Goal: Check status: Check status

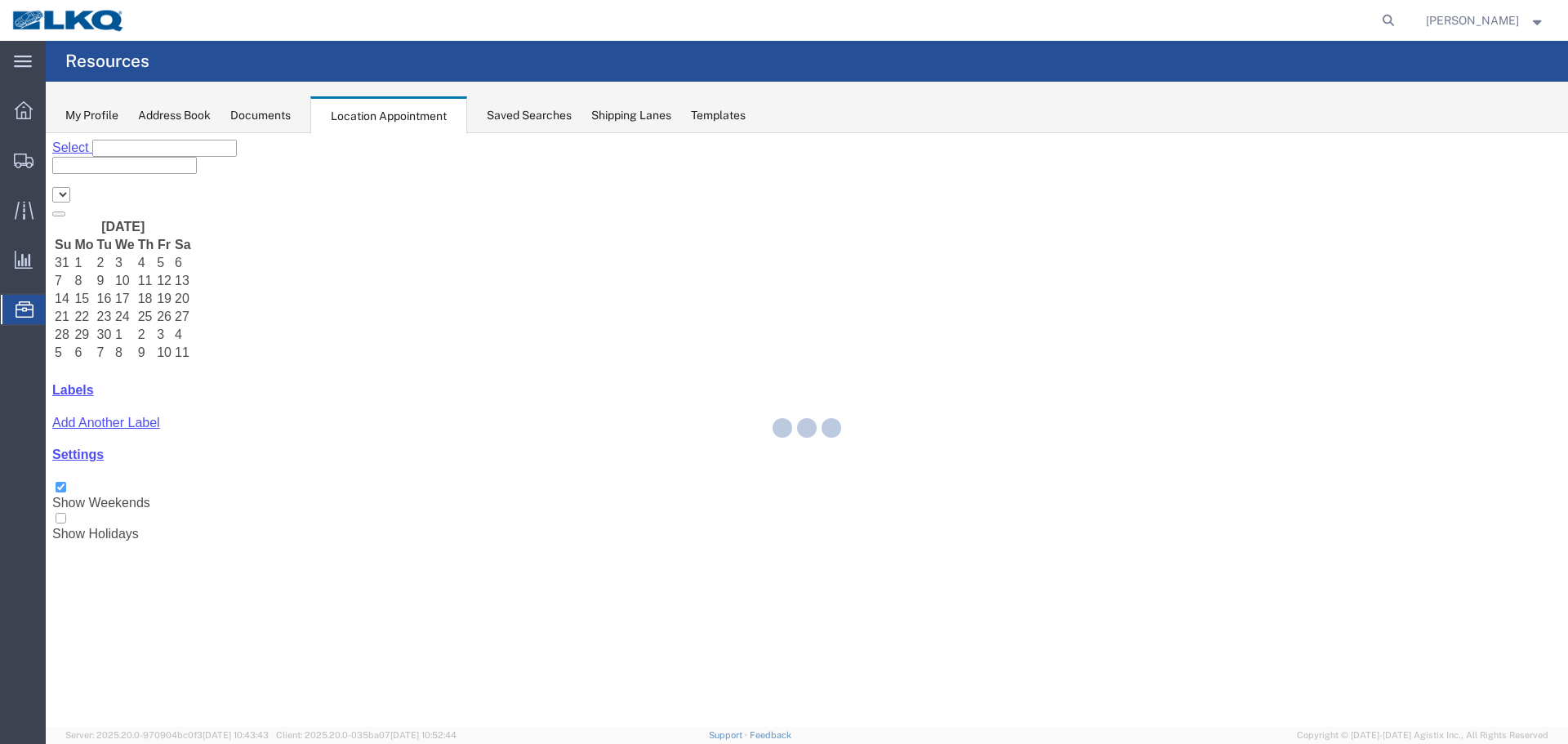
select select "28018"
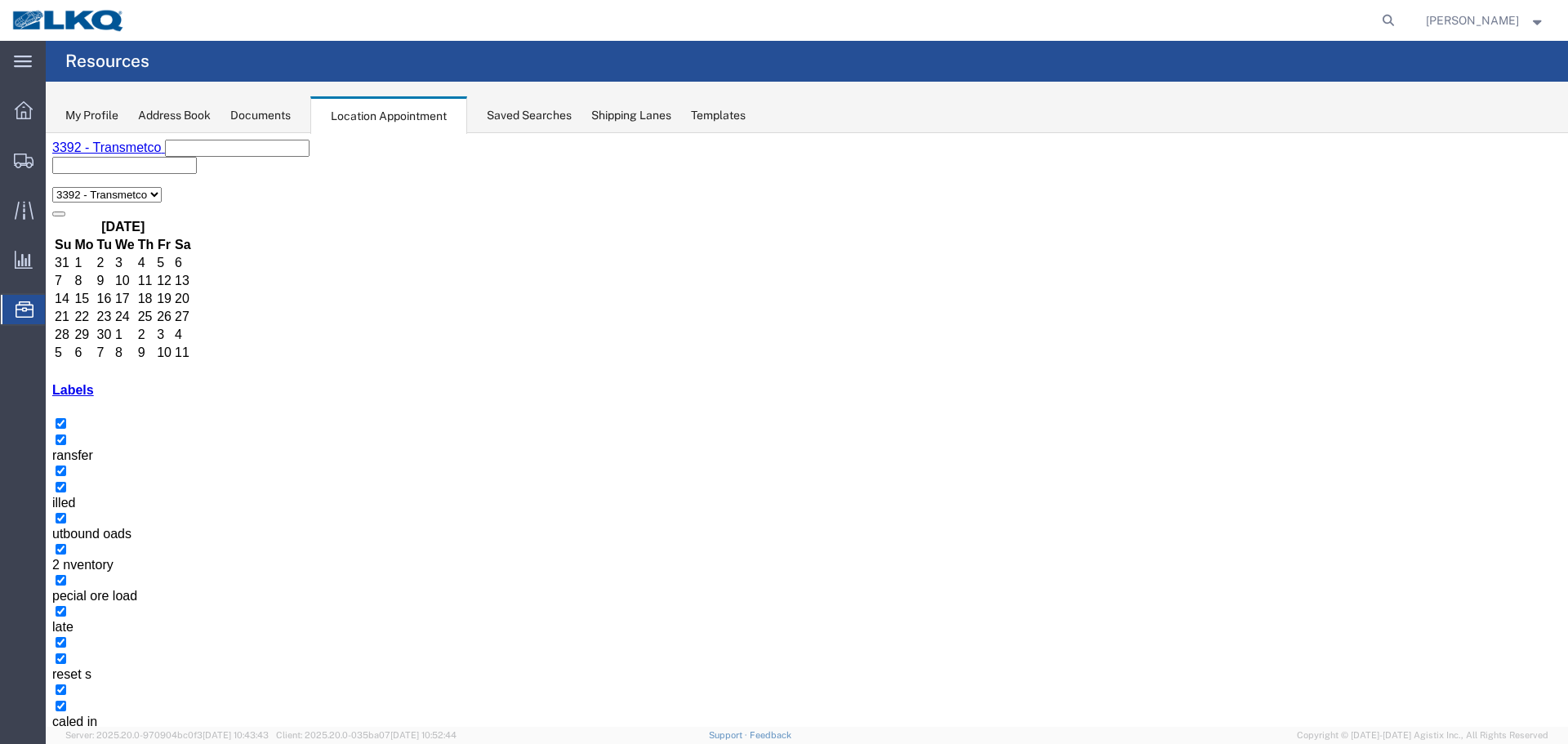
click at [1382, 19] on icon at bounding box center [1389, 20] width 23 height 23
type input "56782220"
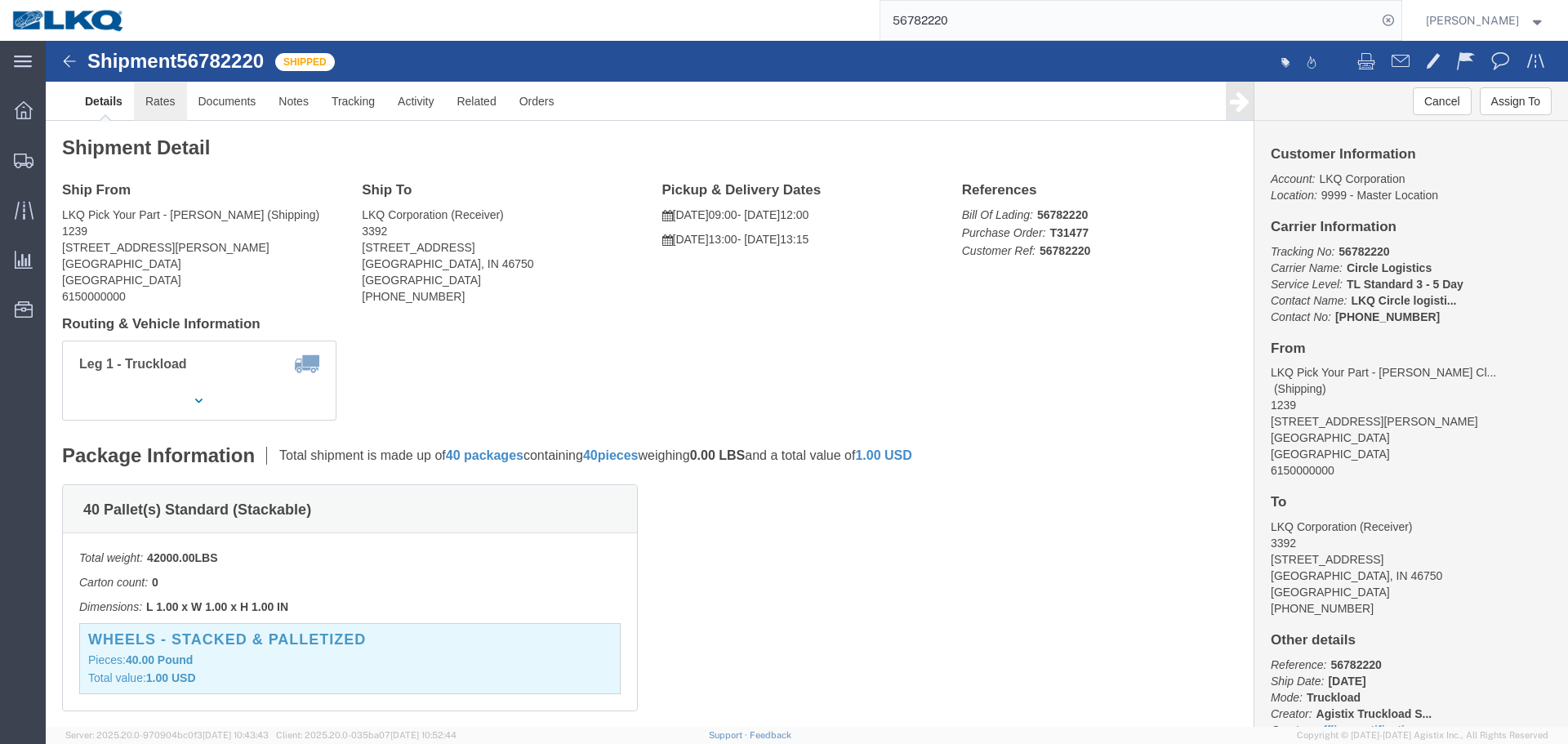
click link "Rates"
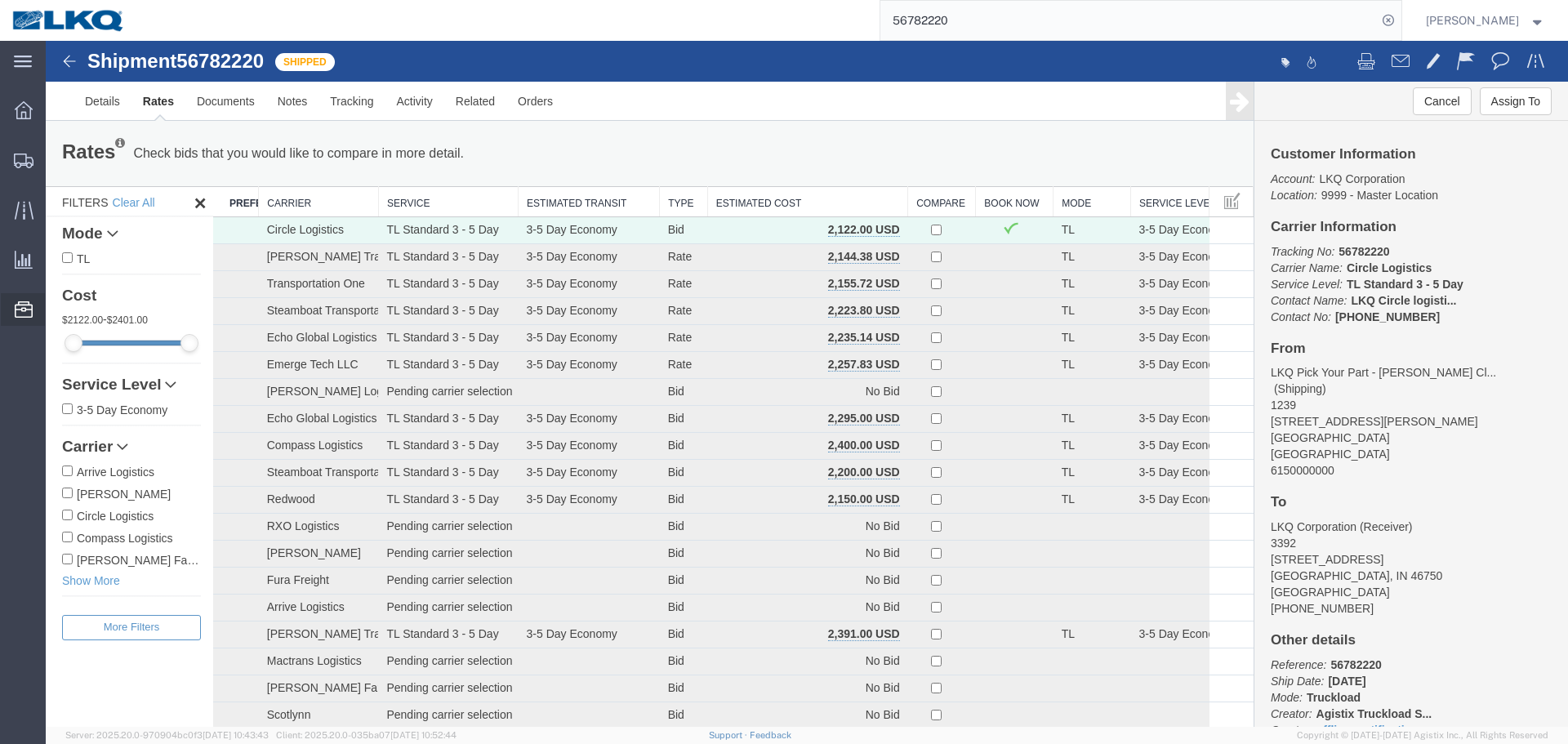
click at [0, 0] on span "Location Appointment" at bounding box center [0, 0] width 0 height 0
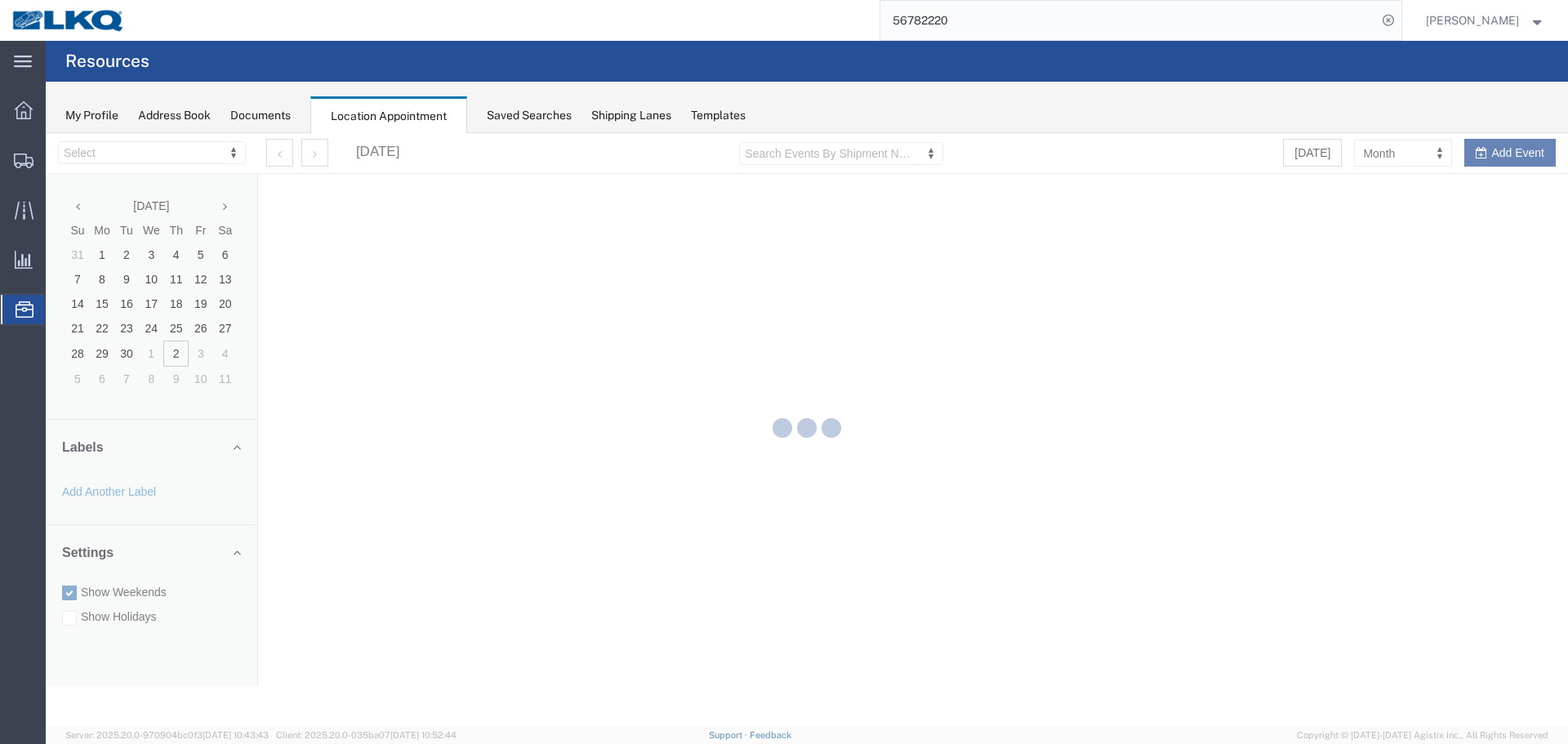
select select "28018"
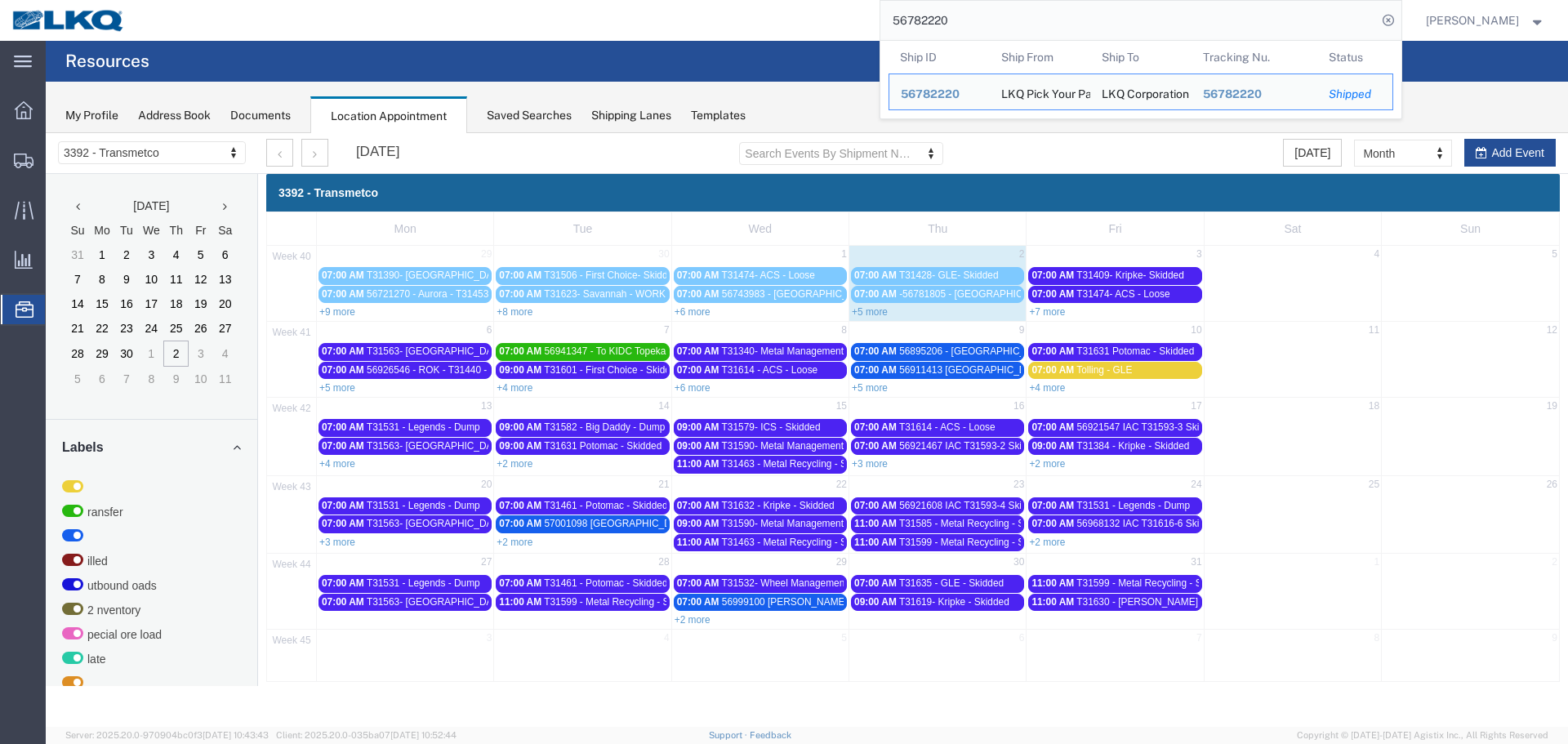
drag, startPoint x: 874, startPoint y: 21, endPoint x: 754, endPoint y: 14, distance: 120.2
click at [754, 14] on div "56782220 Ship ID Ship From Ship To Tracking Nu. Status Ship ID 56782220 Ship Fr…" at bounding box center [769, 20] width 1264 height 41
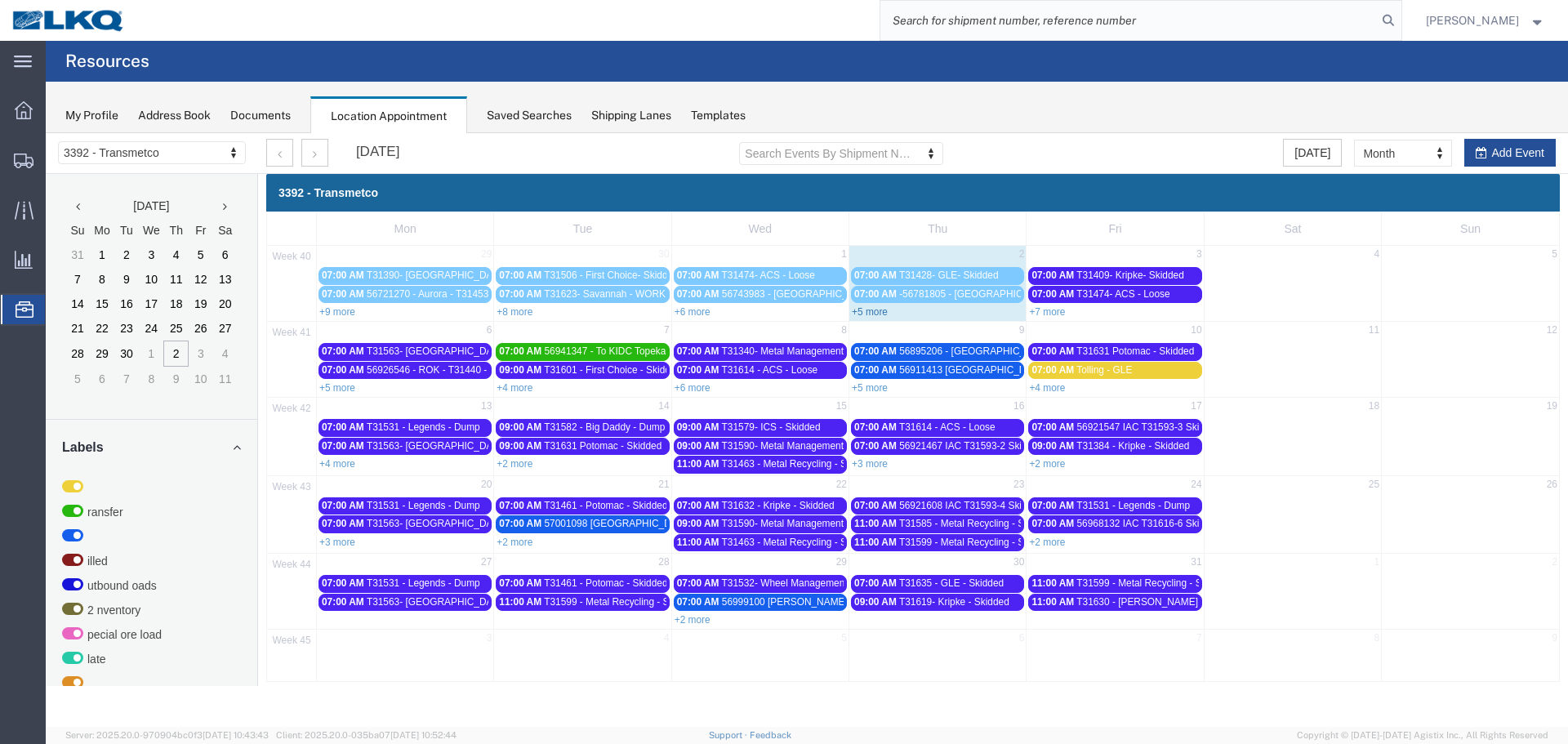
click at [874, 314] on link "+5 more" at bounding box center [870, 312] width 36 height 11
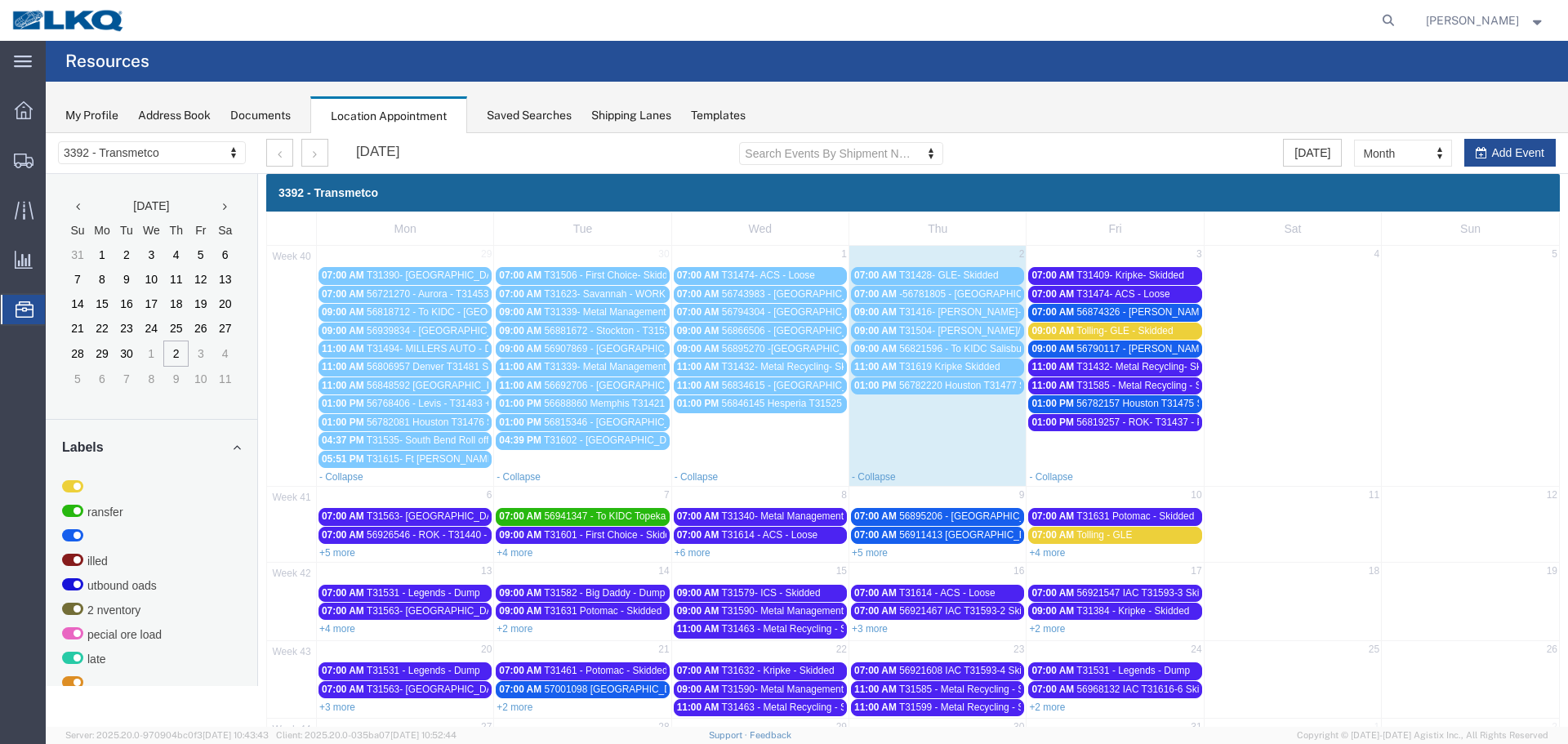
click at [929, 300] on div "07:00 AM -56781805 - Wilmington - T34190 - Palletized" at bounding box center [937, 295] width 167 height 12
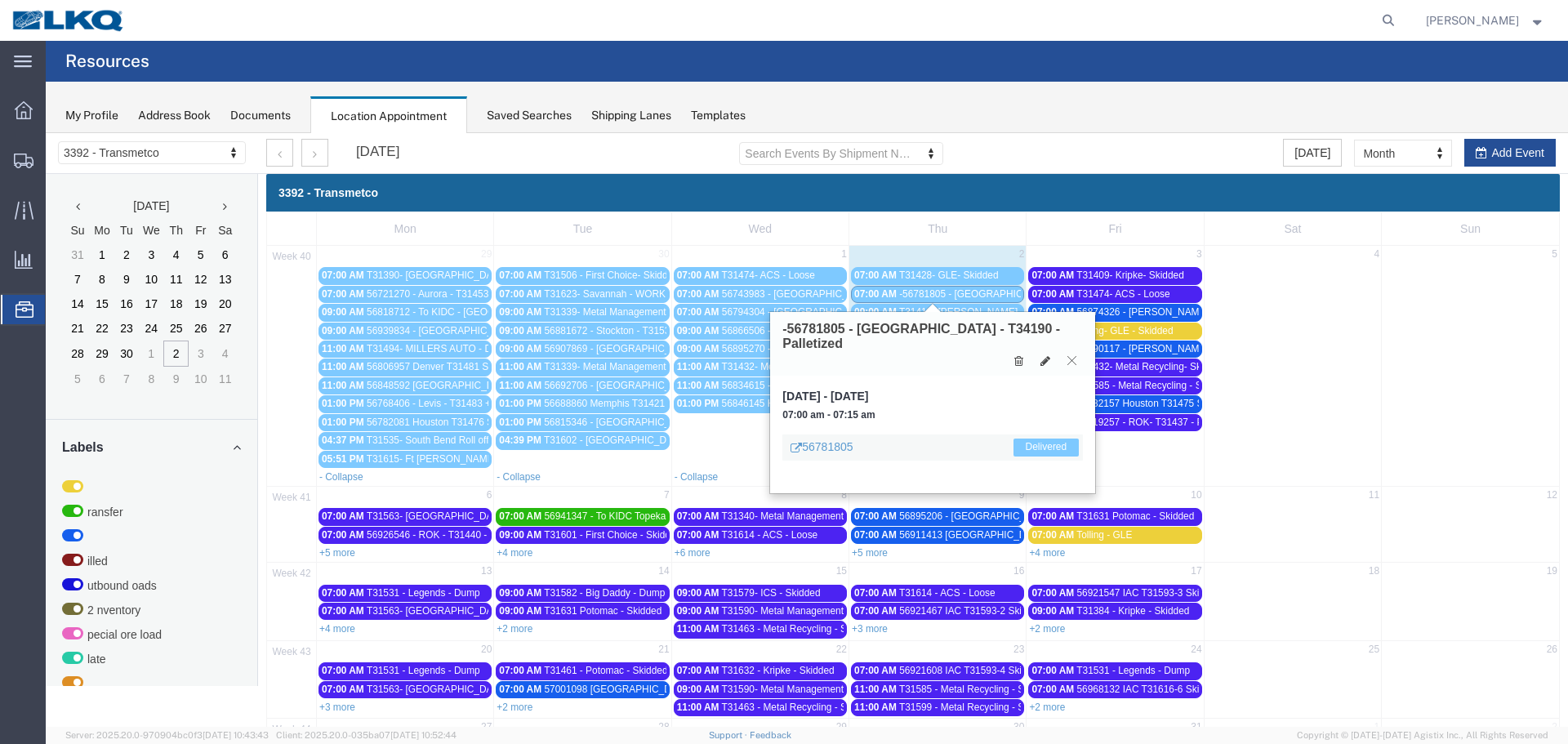
click at [1070, 356] on icon at bounding box center [1072, 360] width 9 height 10
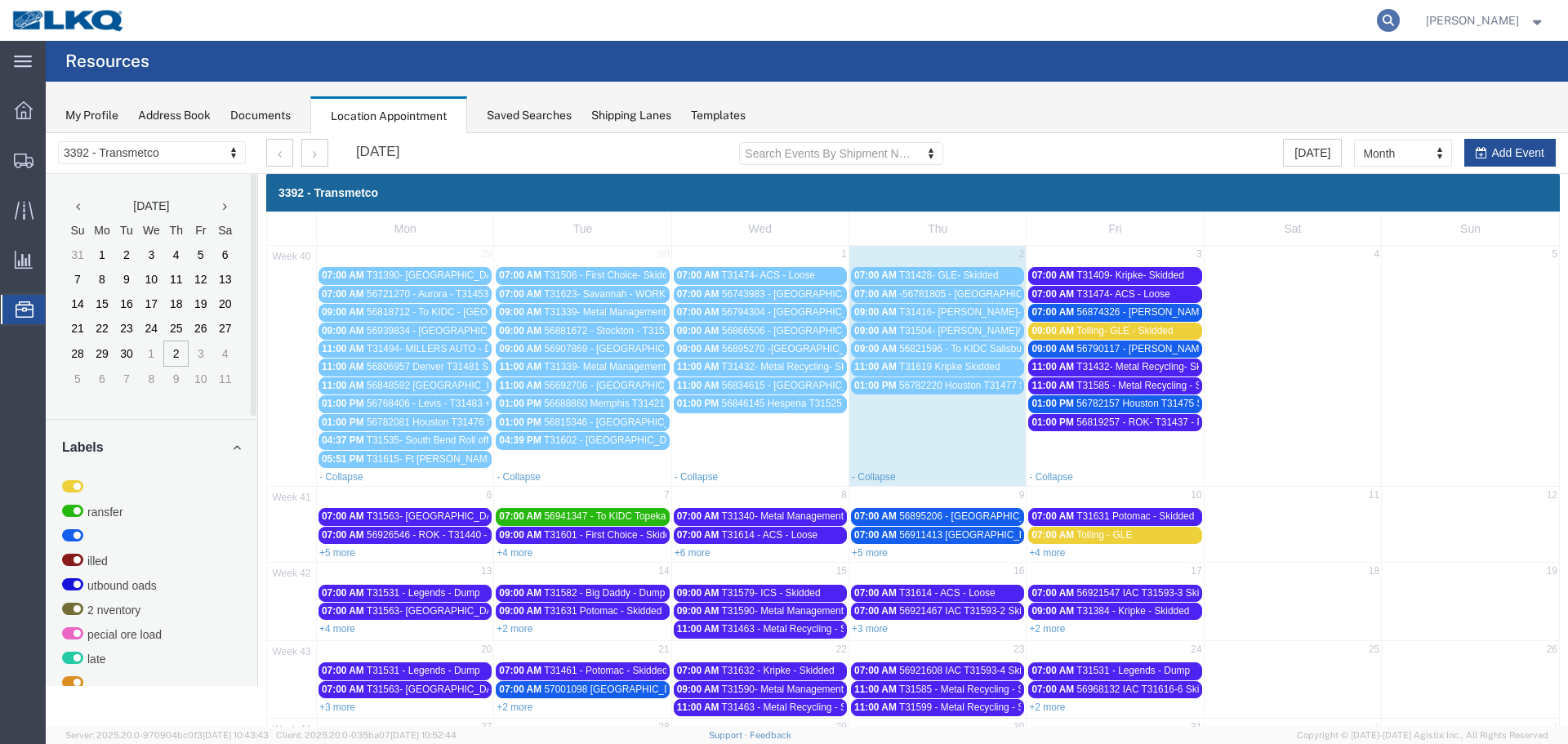
click at [1377, 22] on icon at bounding box center [1389, 20] width 23 height 23
type input "56781805"
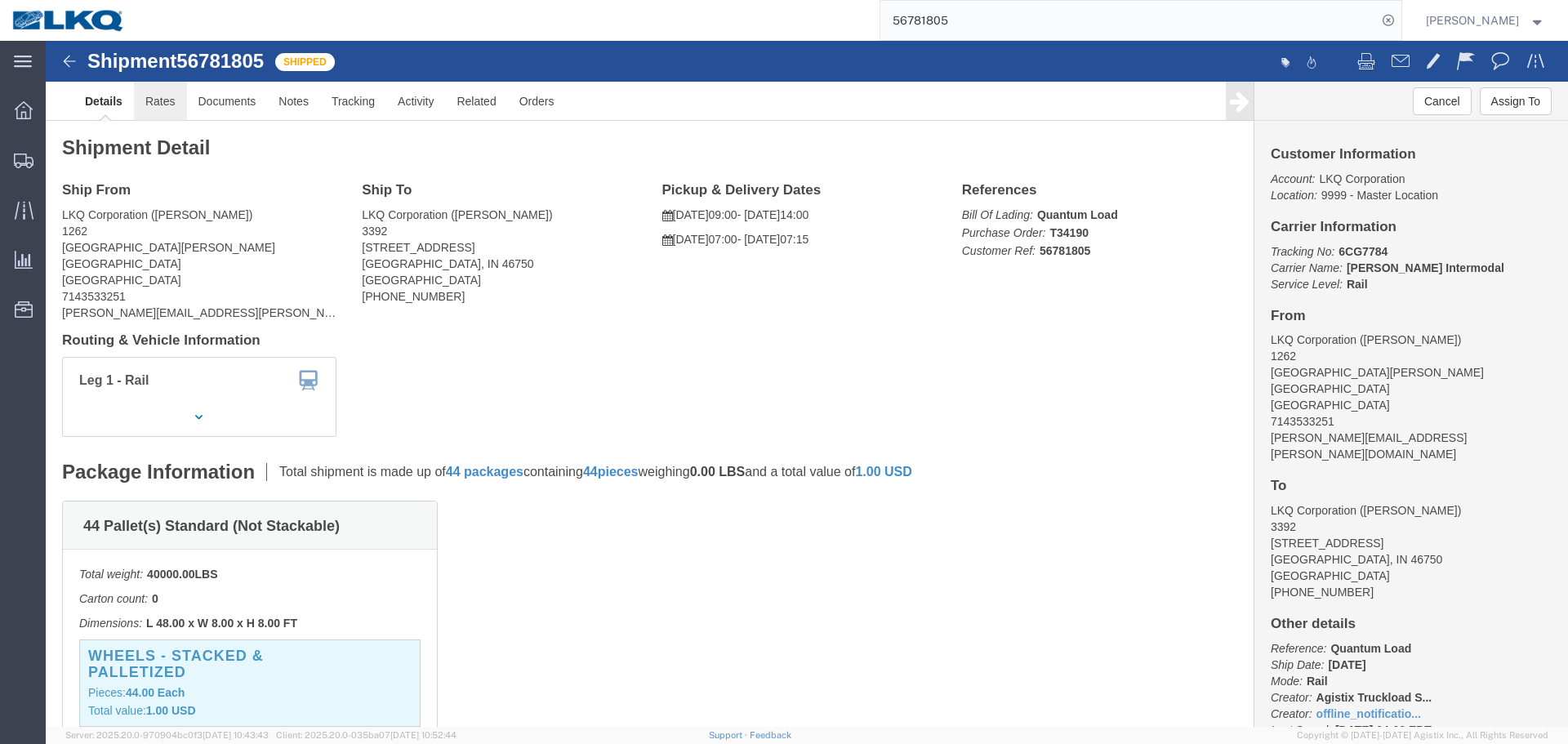
click link "Rates"
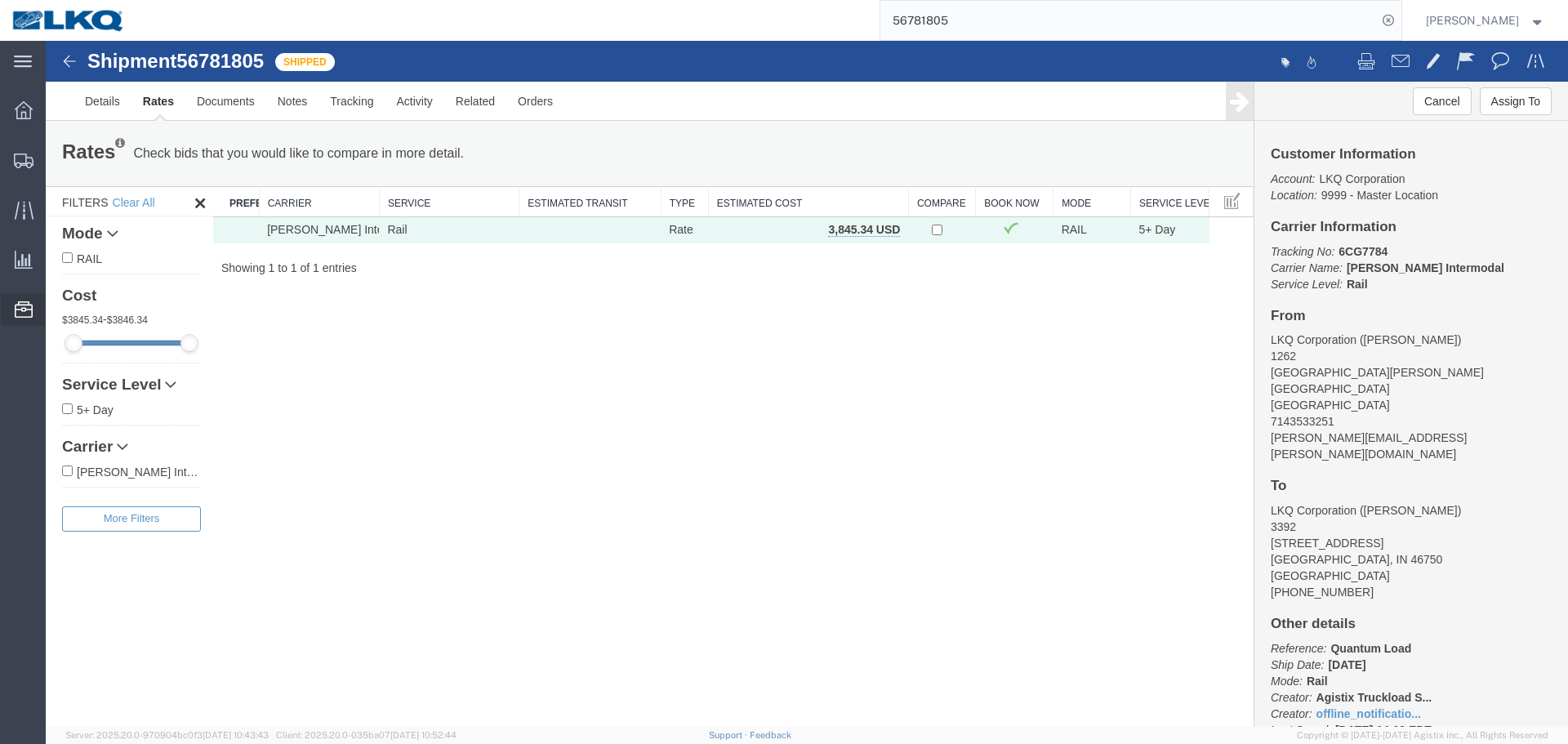
click at [0, 0] on span "Location Appointment" at bounding box center [0, 0] width 0 height 0
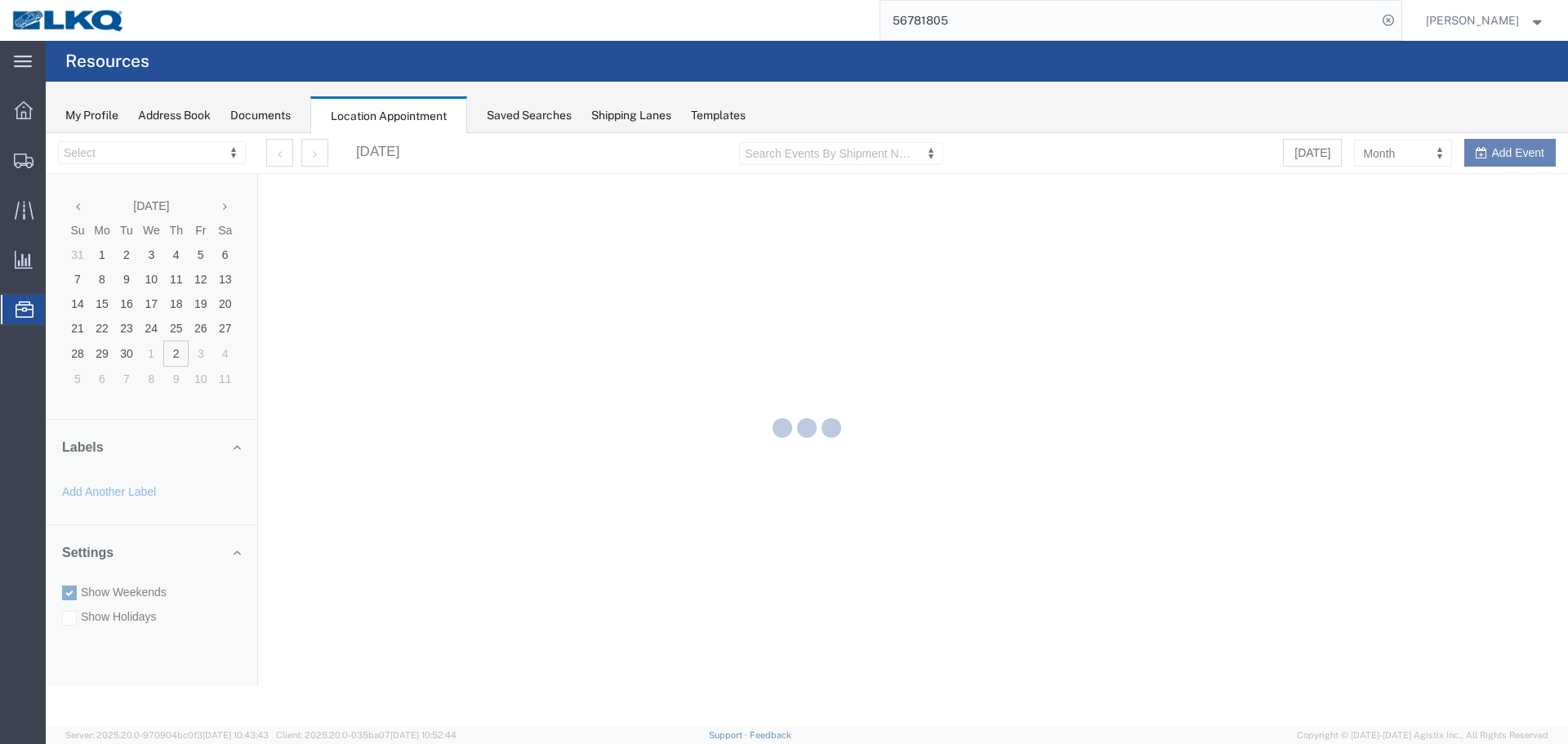
select select "28018"
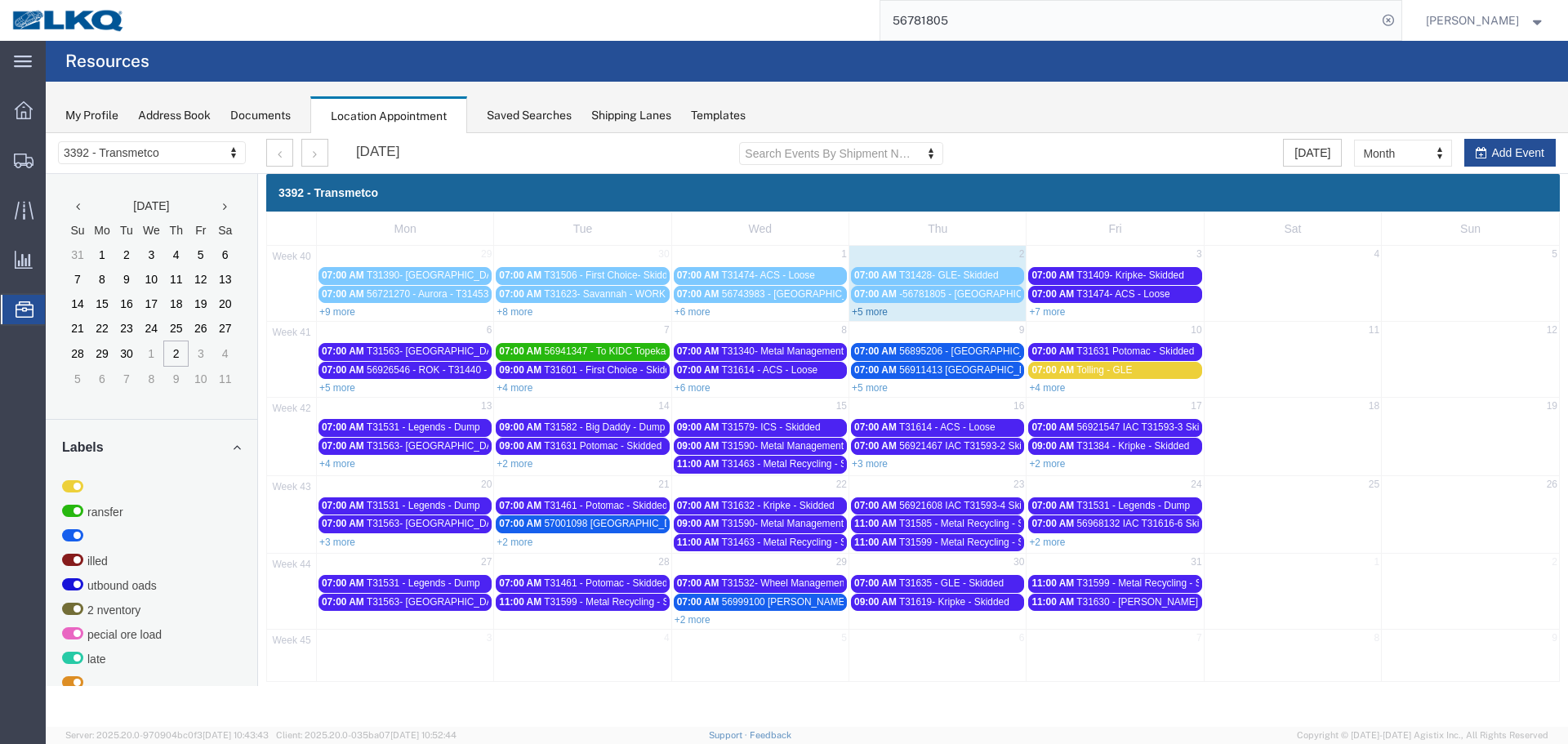
click at [867, 313] on link "+5 more" at bounding box center [870, 312] width 36 height 11
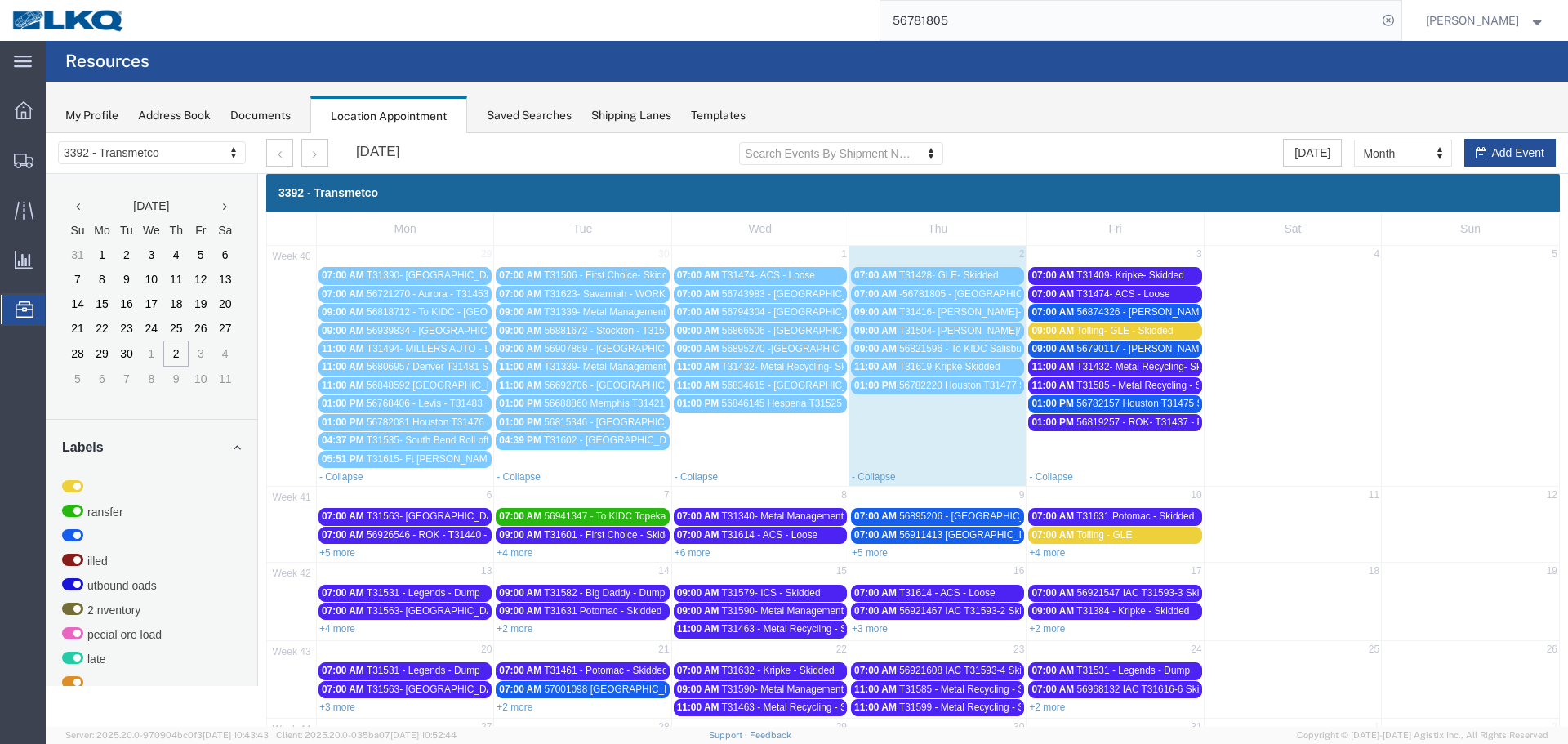
click at [1140, 350] on span "56790117 - [PERSON_NAME] - T31502 - Palletized" at bounding box center [1189, 349] width 224 height 11
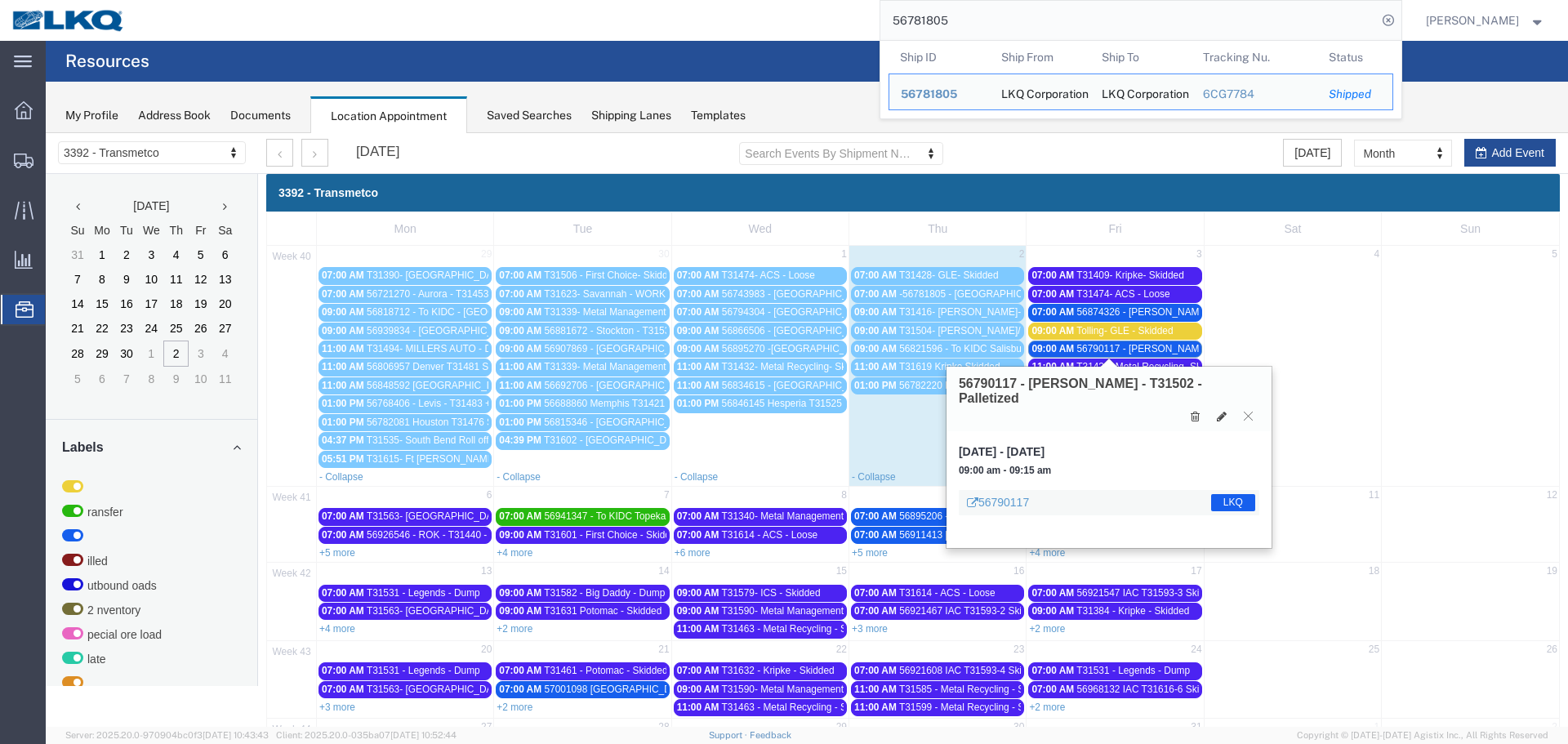
drag, startPoint x: 956, startPoint y: 23, endPoint x: 750, endPoint y: -16, distance: 209.7
click at [750, 0] on html "main_menu Created with Sketch. Collapse Menu Overview Shipments Shipment Manage…" at bounding box center [784, 372] width 1568 height 744
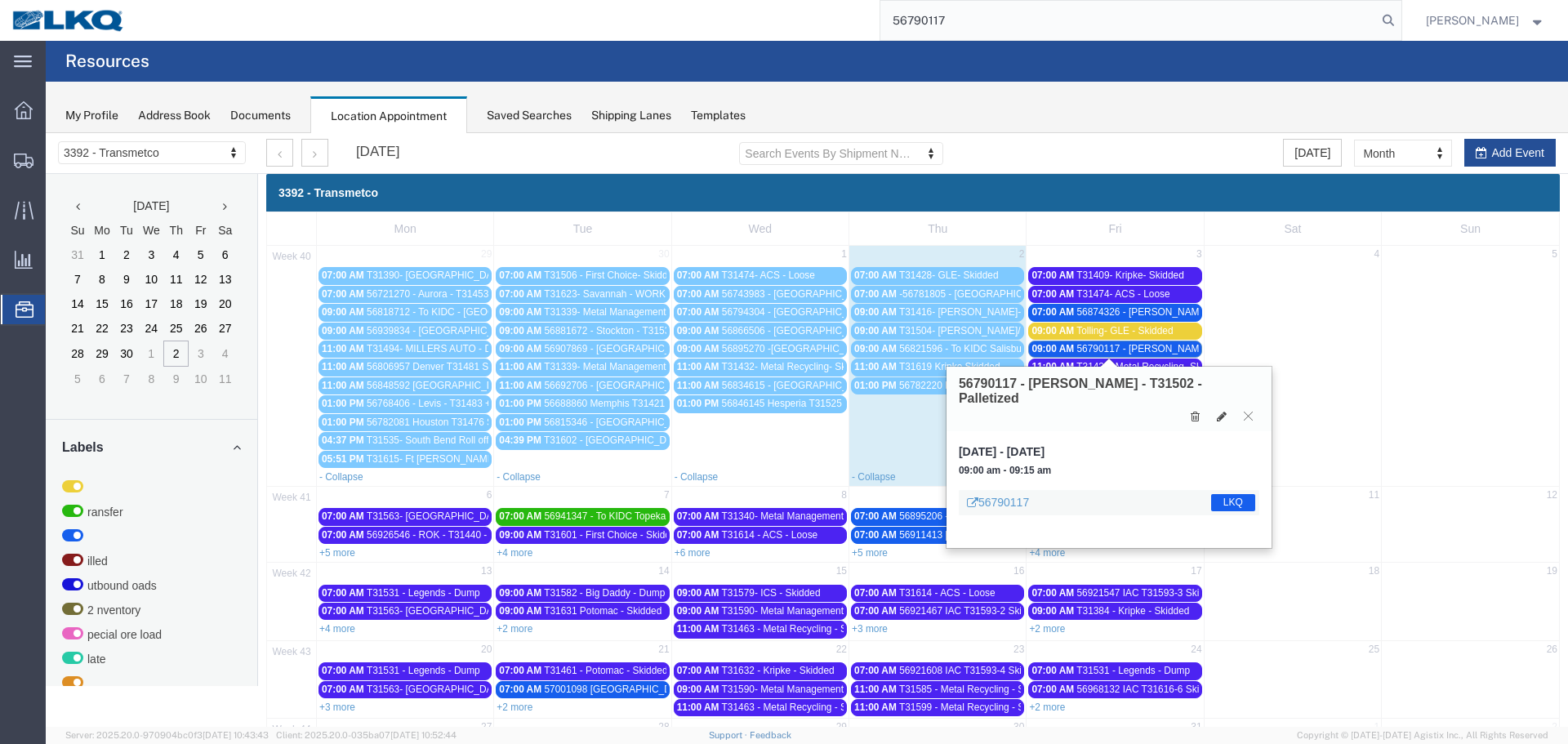
type input "56790117"
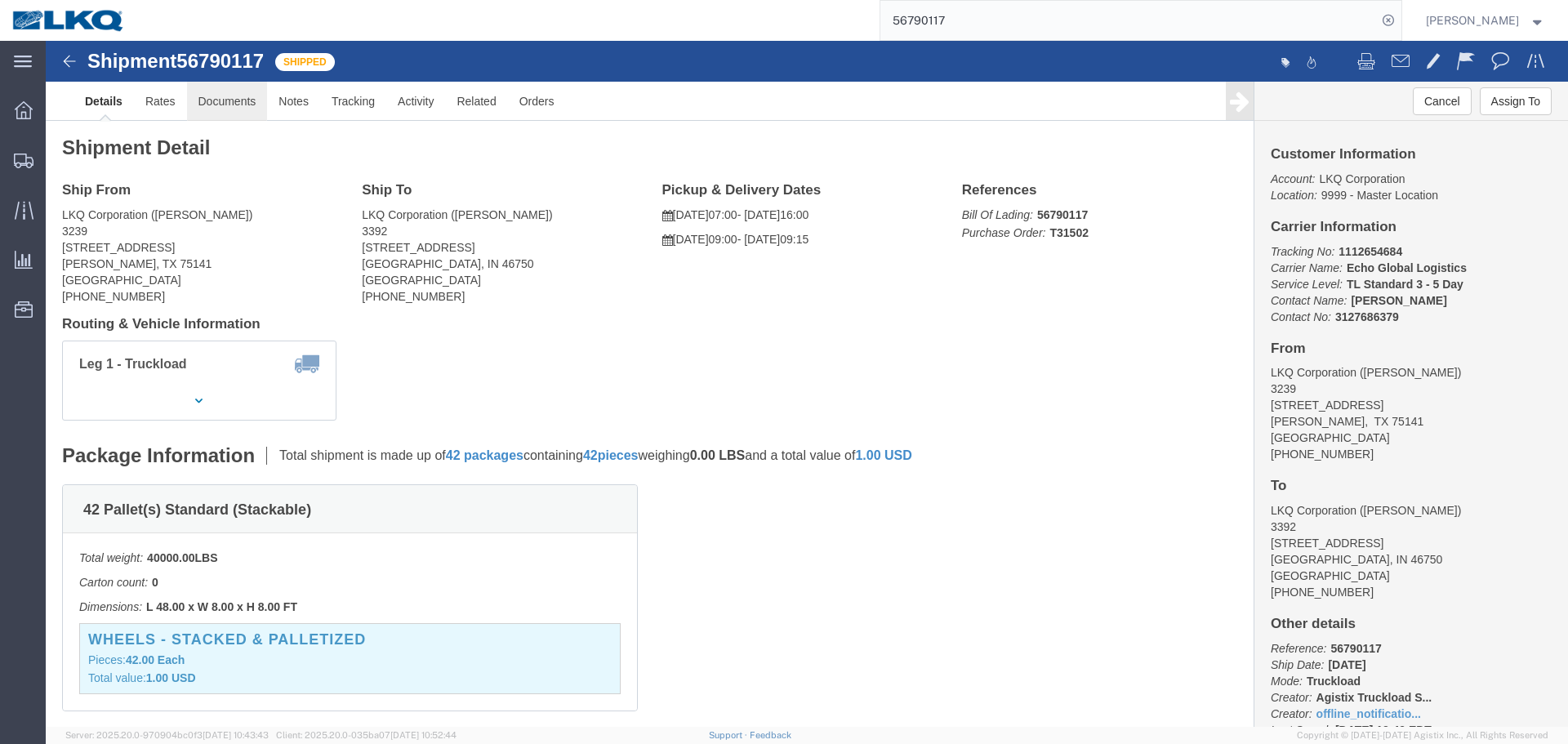
click link "Documents"
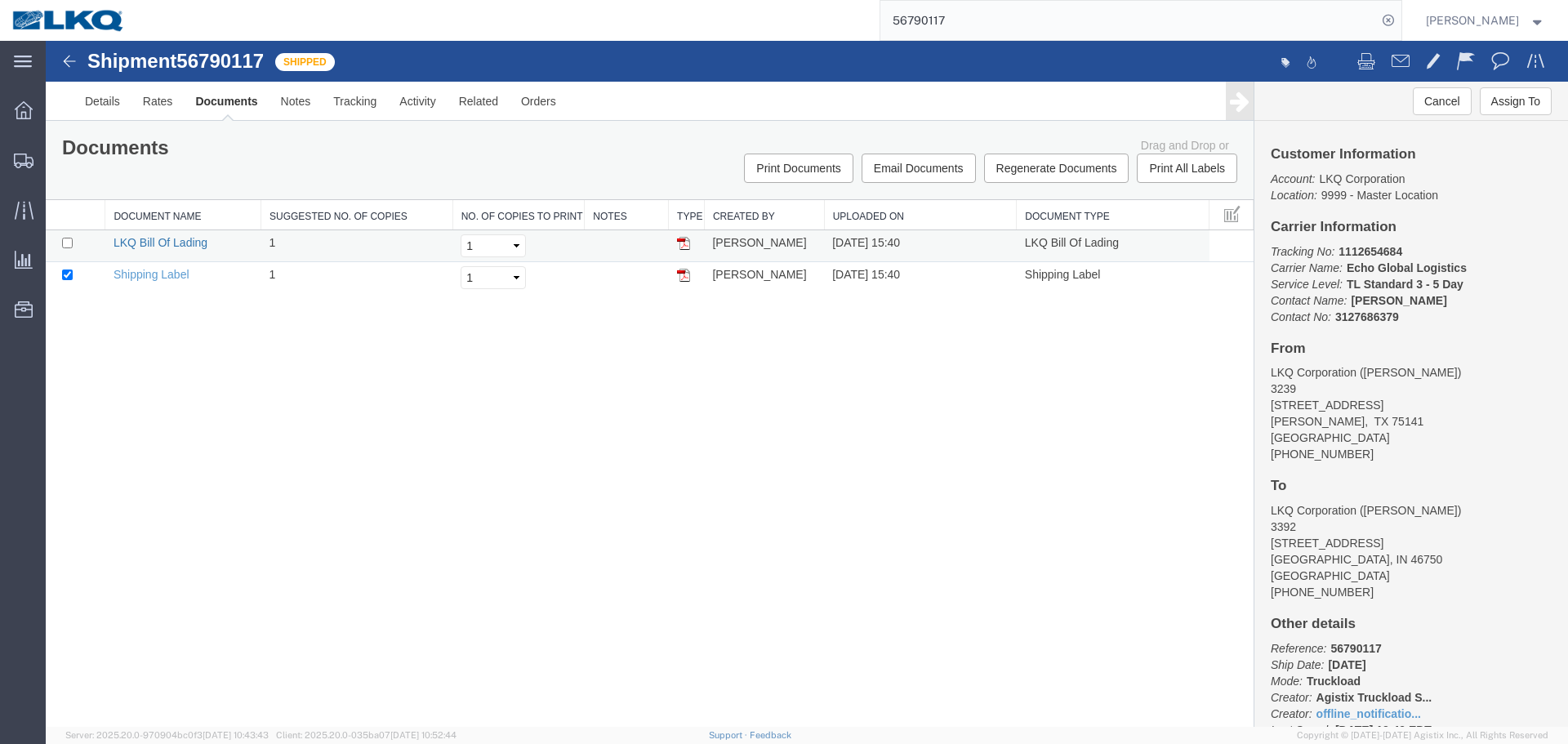
click at [169, 244] on link "LKQ Bill Of Lading" at bounding box center [161, 243] width 94 height 13
click at [0, 0] on span "Location Appointment" at bounding box center [0, 0] width 0 height 0
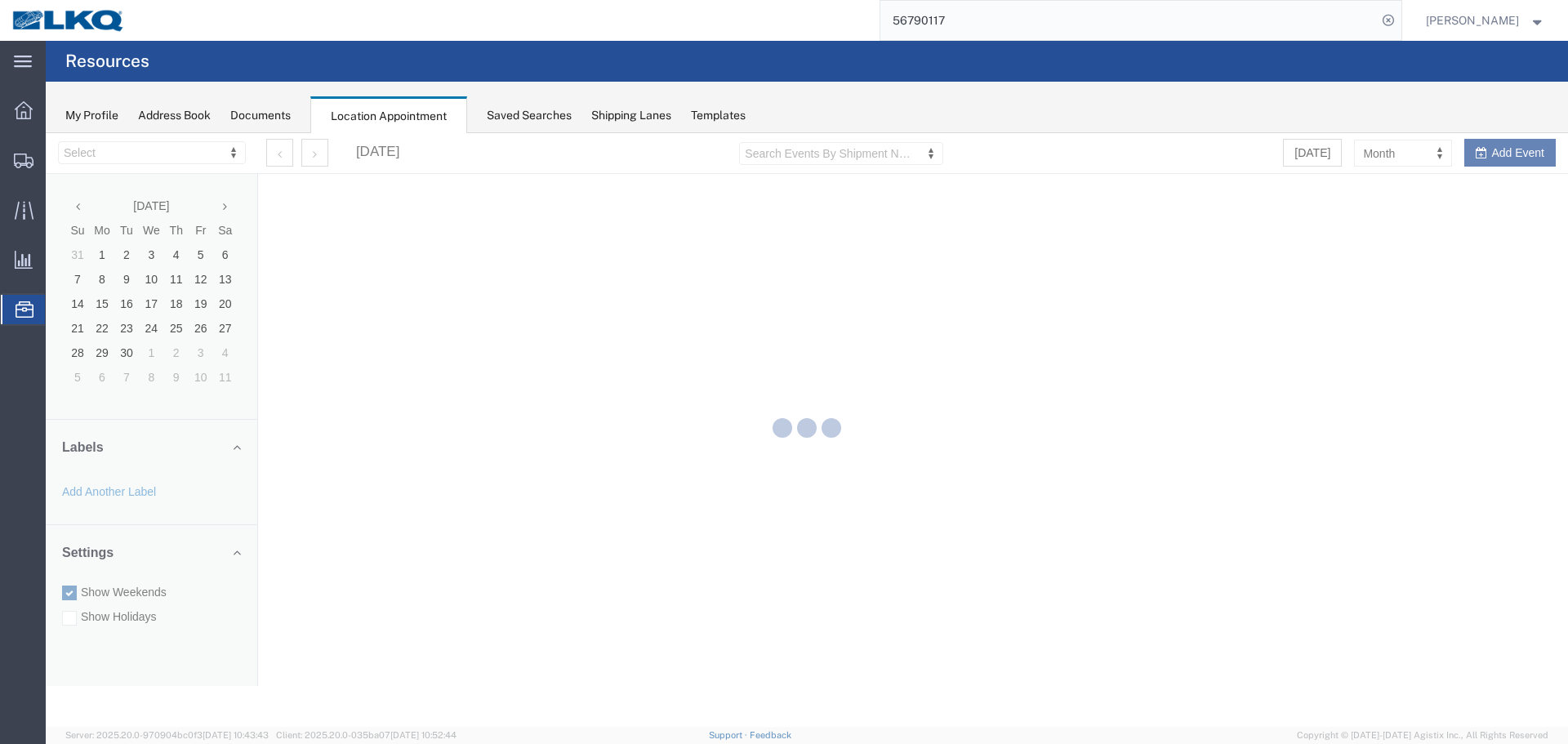
select select "28018"
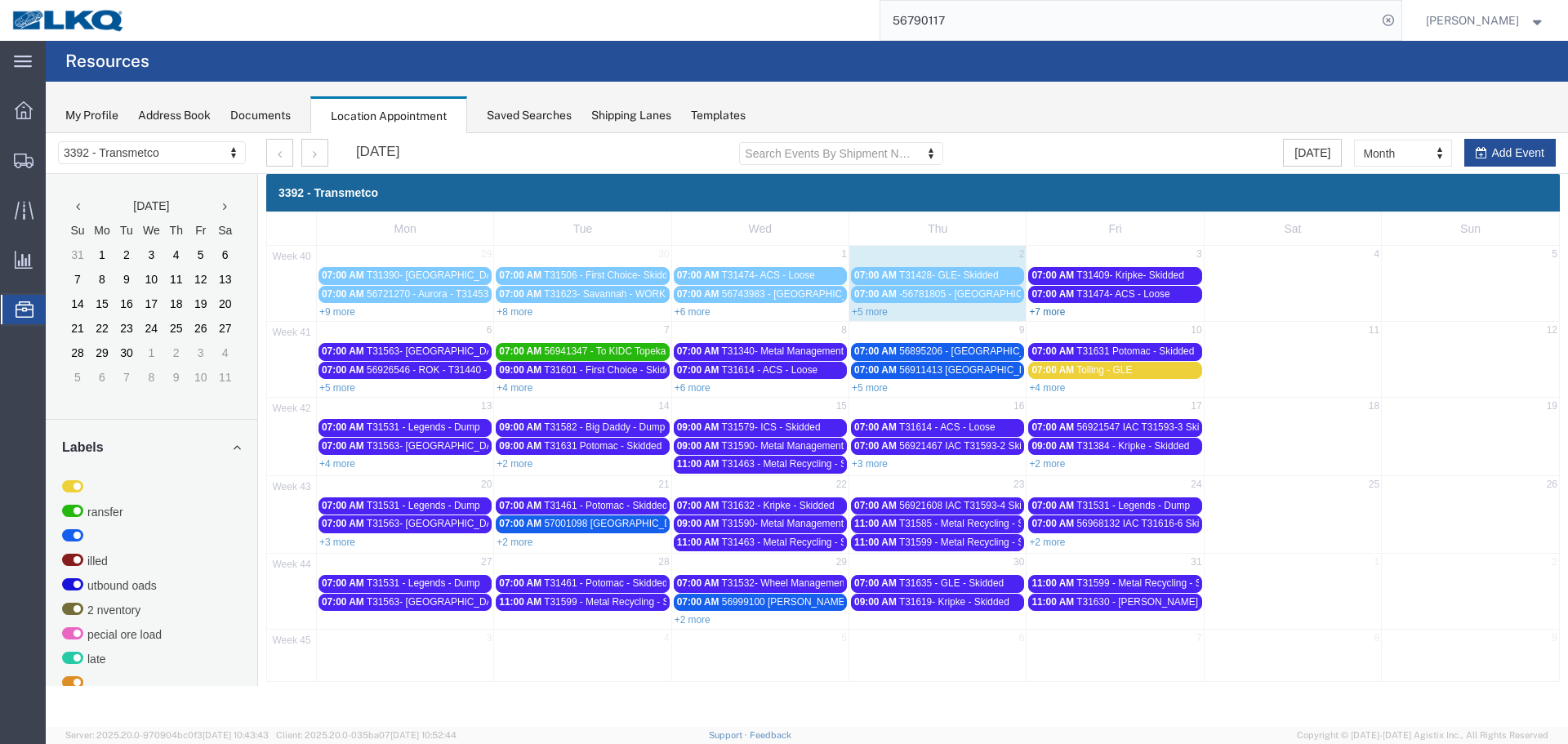
click at [1047, 316] on link "+7 more" at bounding box center [1047, 312] width 36 height 11
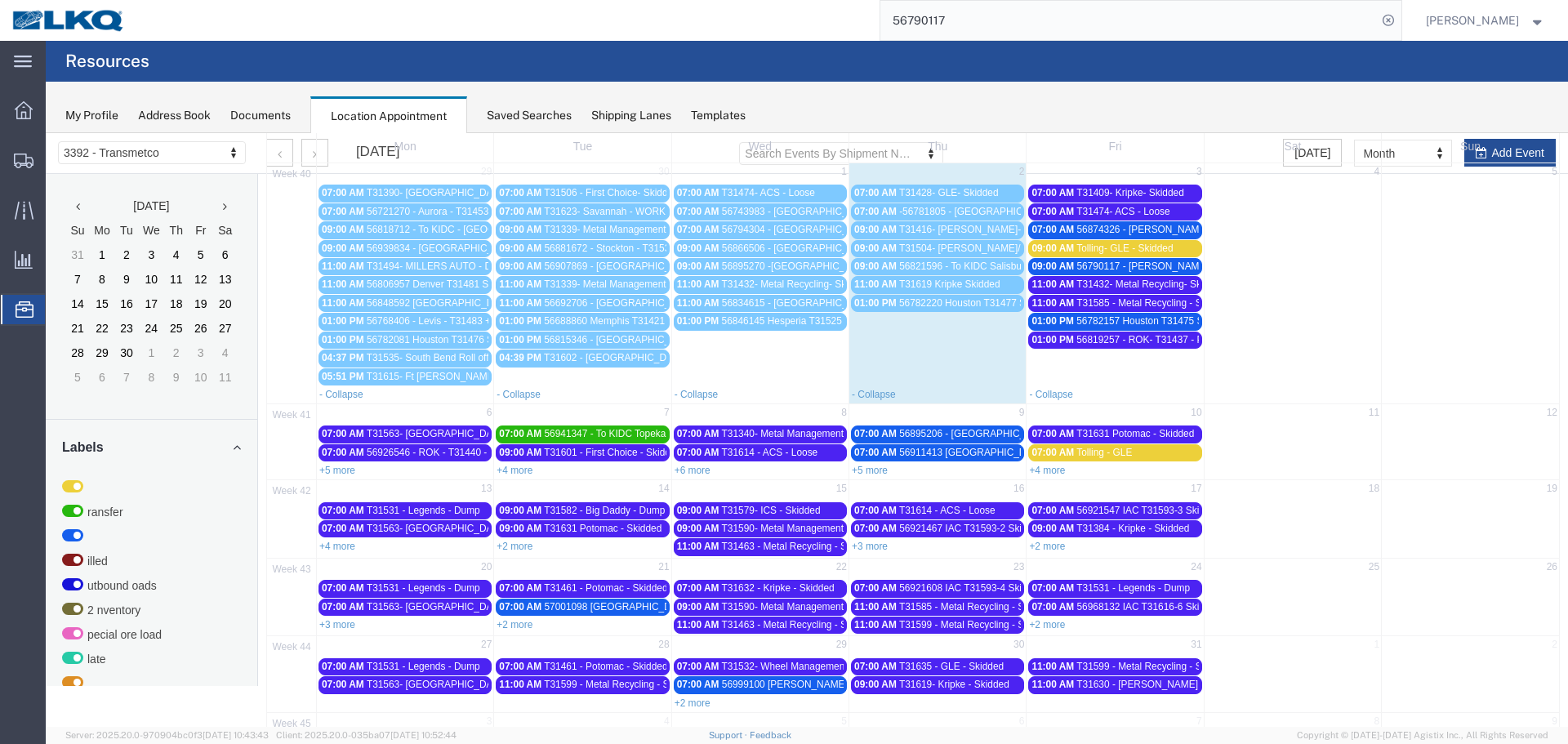
scroll to position [138, 0]
